Goal: Information Seeking & Learning: Learn about a topic

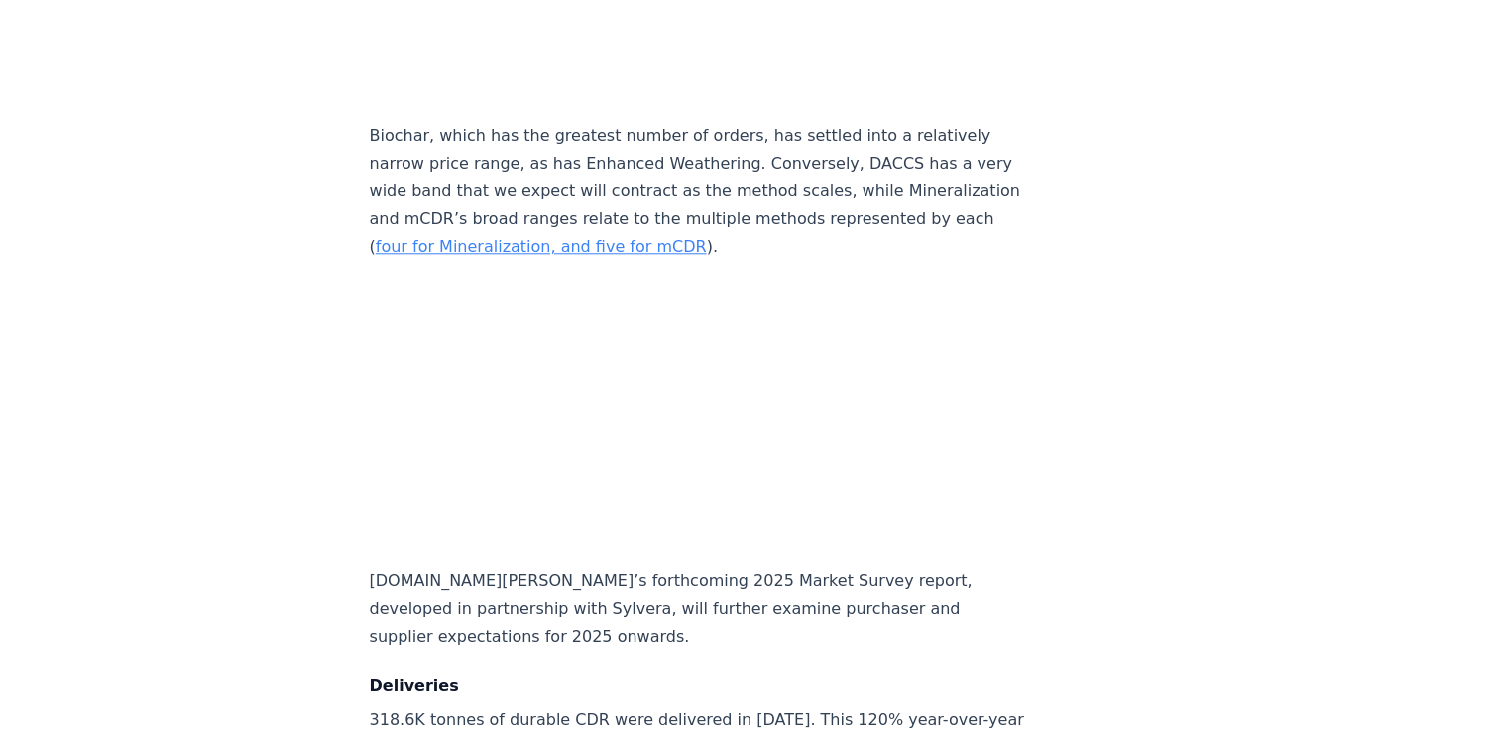
scroll to position [9485, 0]
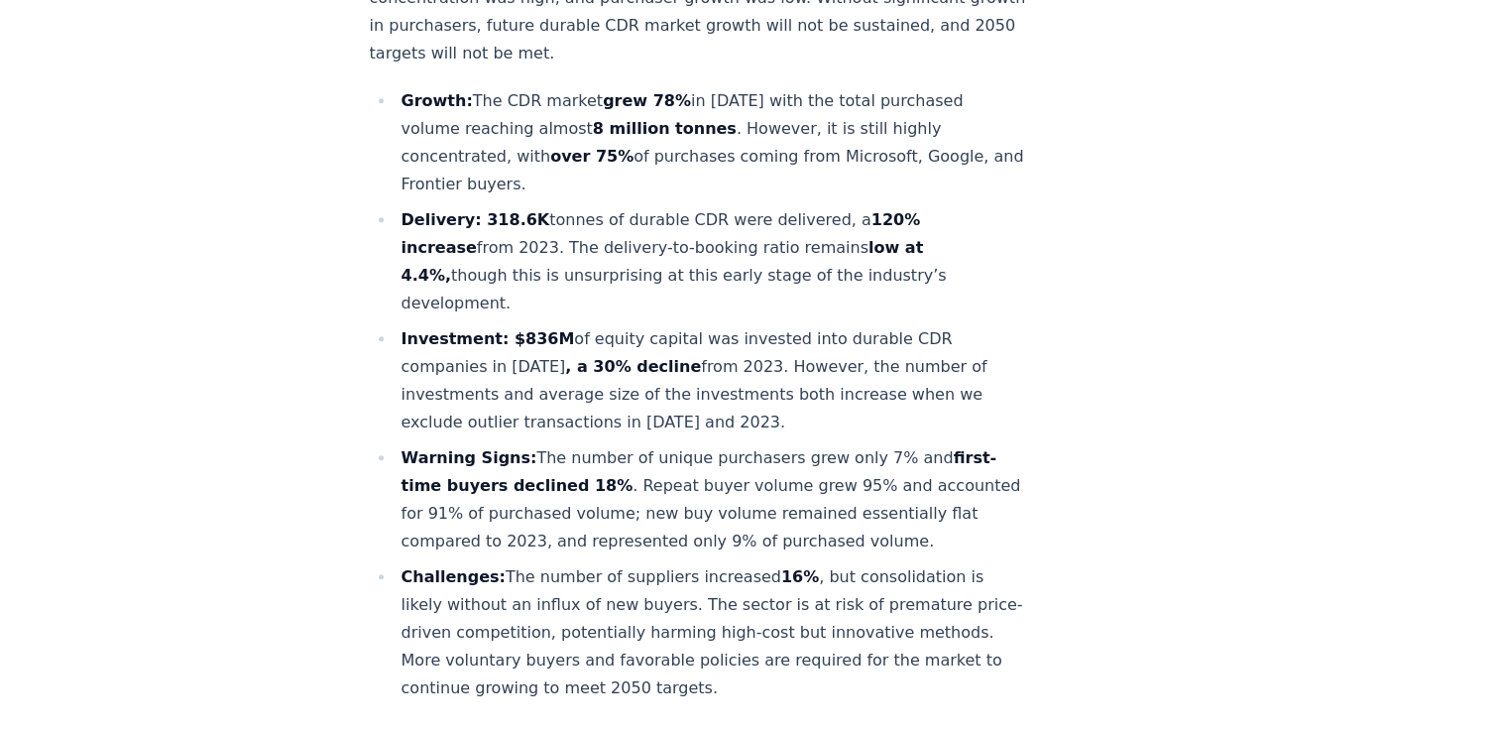
scroll to position [198, 0]
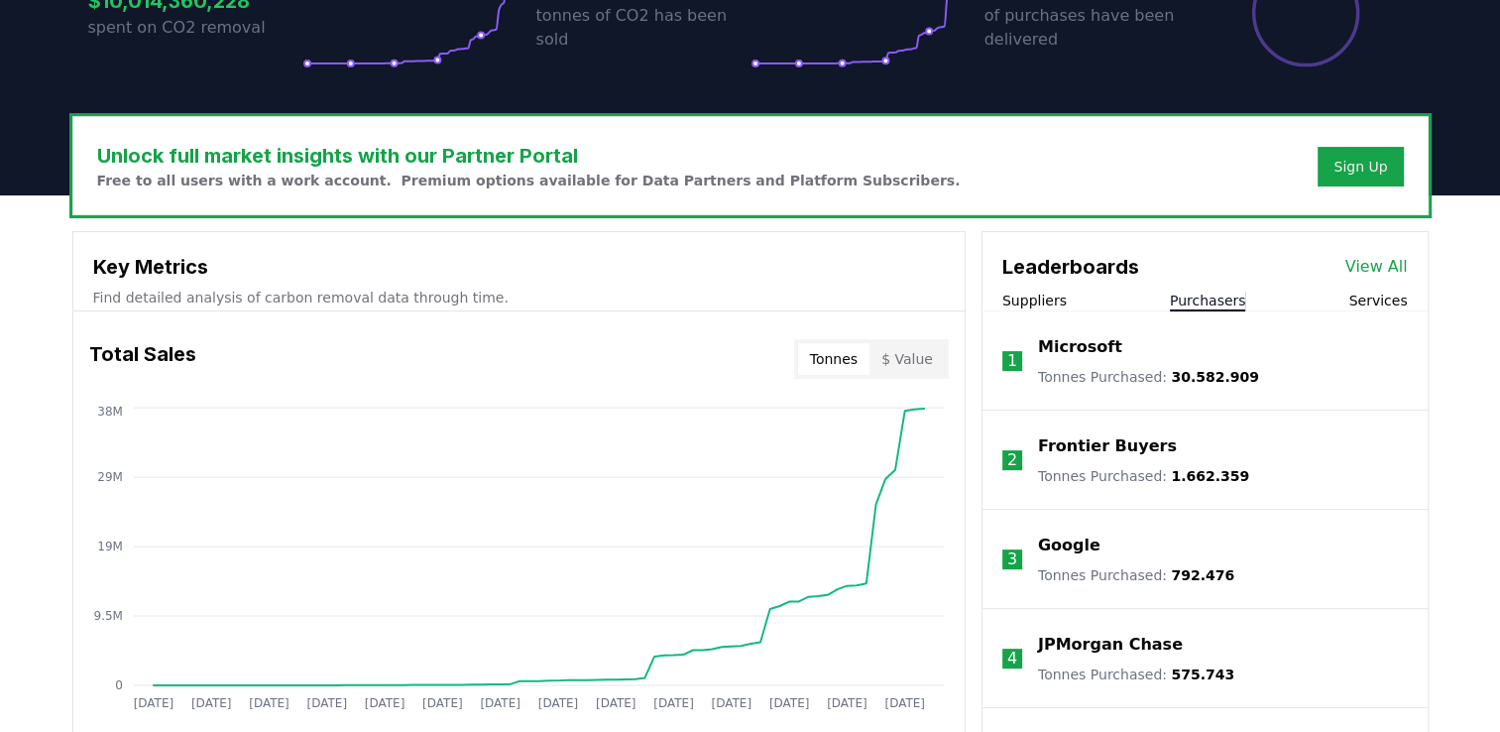
scroll to position [496, 0]
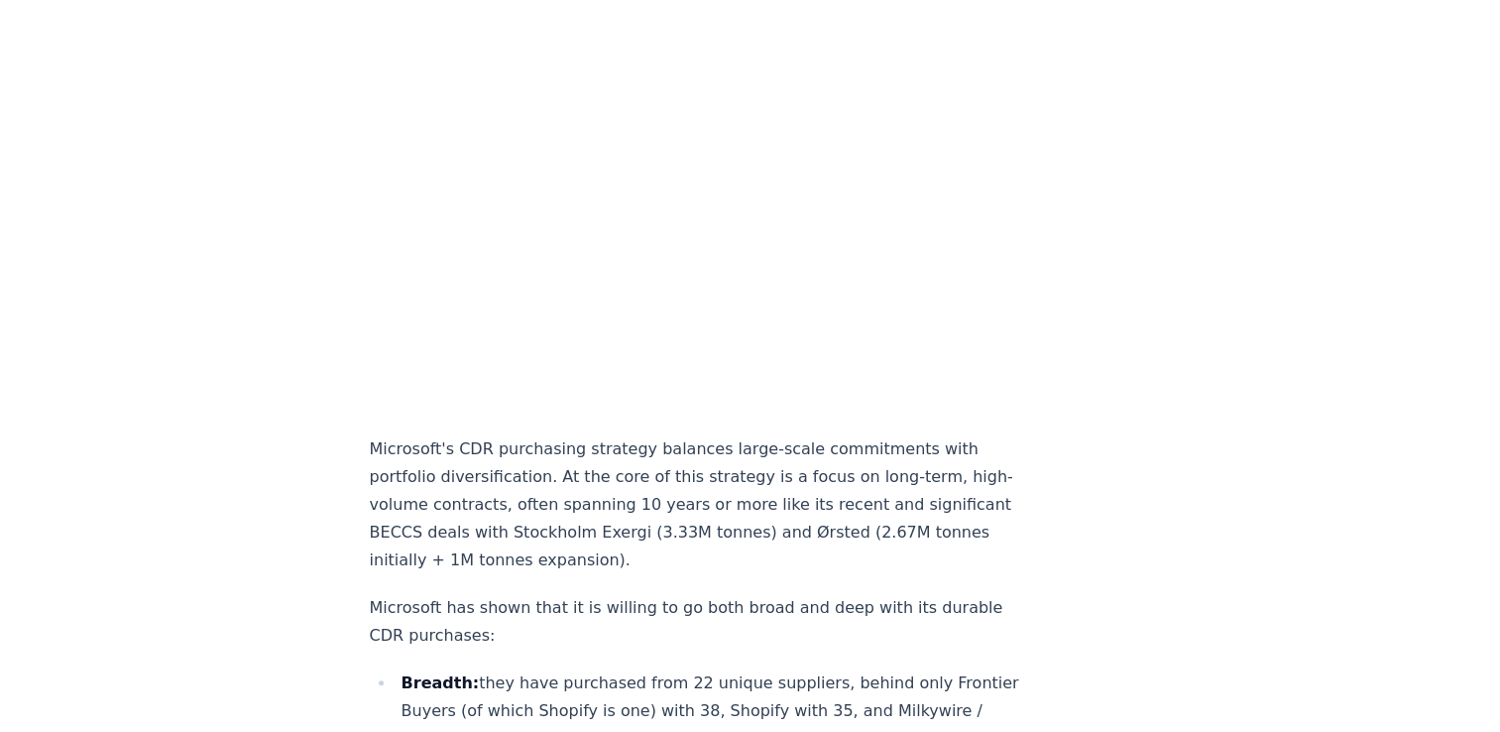
scroll to position [892, 0]
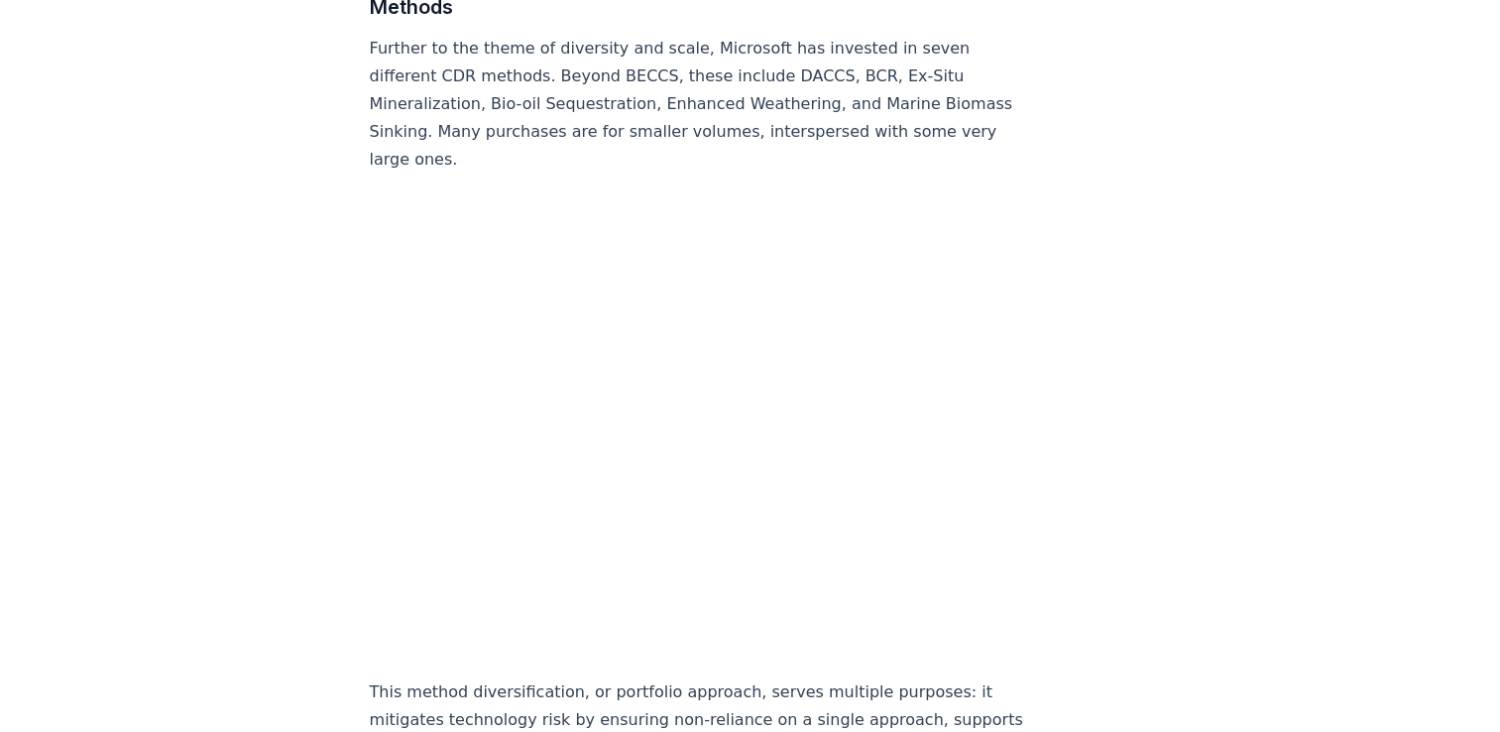
scroll to position [2380, 0]
